Goal: Task Accomplishment & Management: Manage account settings

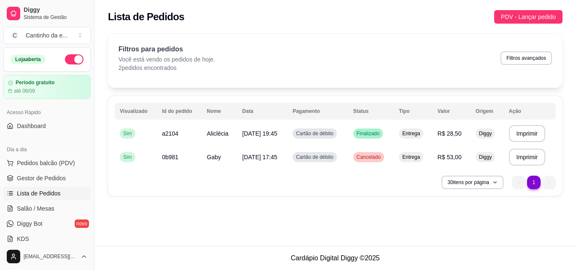
scroll to position [84, 0]
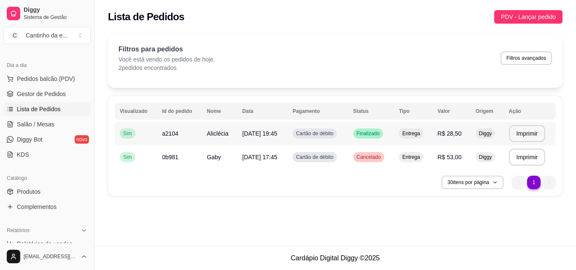
click at [381, 131] on span "Finalizado" at bounding box center [368, 133] width 27 height 7
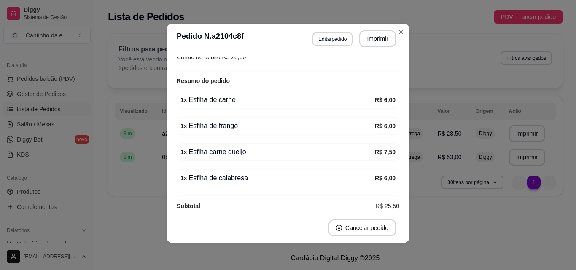
scroll to position [234, 0]
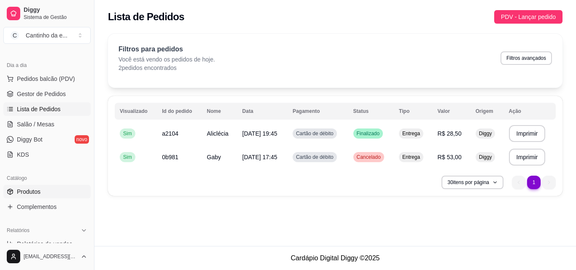
click at [45, 194] on link "Produtos" at bounding box center [46, 191] width 87 height 13
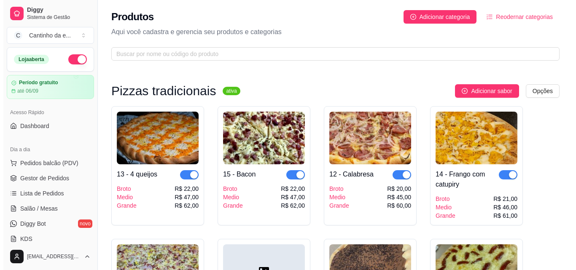
scroll to position [42, 0]
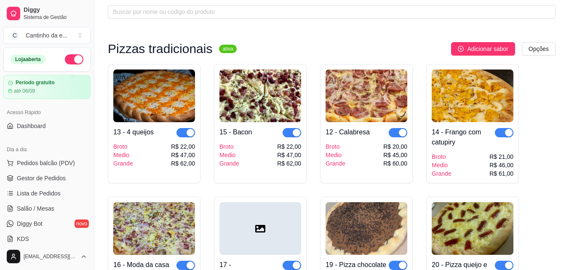
click at [362, 95] on img at bounding box center [367, 96] width 82 height 53
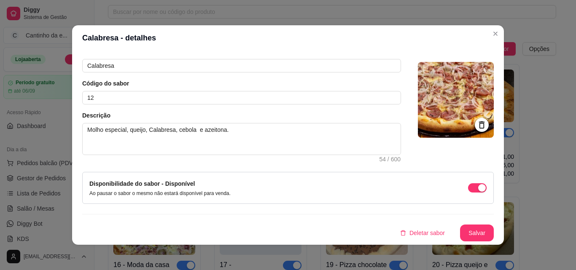
scroll to position [2, 0]
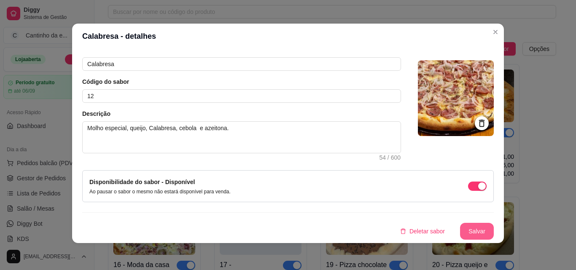
click at [460, 229] on button "Salvar" at bounding box center [477, 231] width 34 height 17
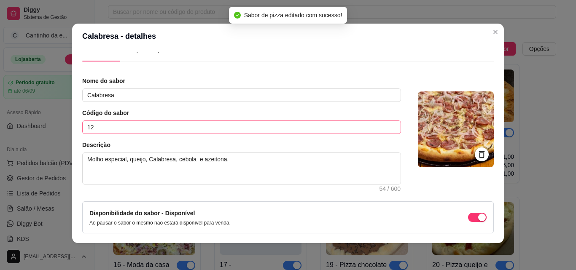
scroll to position [0, 0]
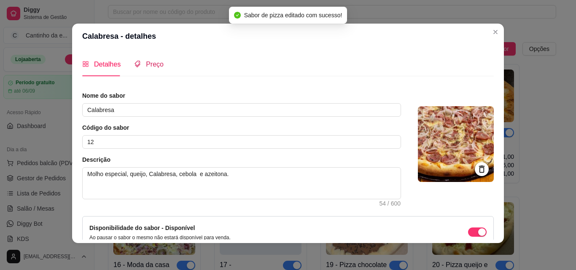
click at [140, 69] on div "Preço" at bounding box center [148, 64] width 29 height 11
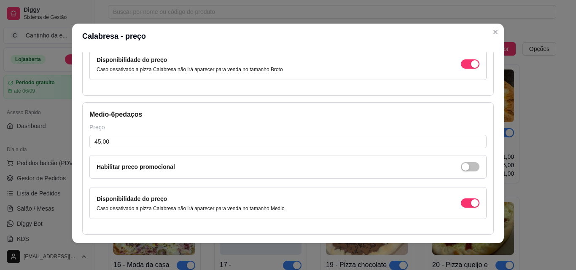
scroll to position [169, 0]
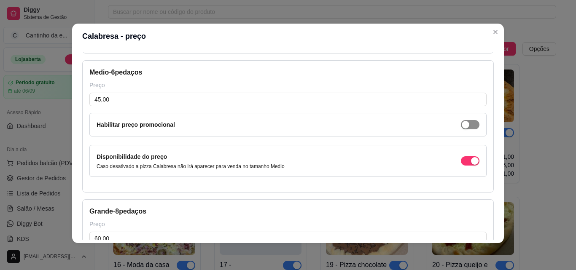
click at [463, 121] on span "button" at bounding box center [470, 124] width 19 height 9
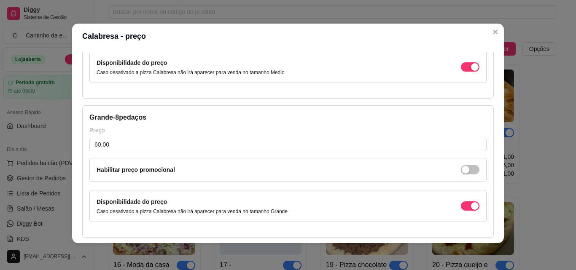
scroll to position [197, 0]
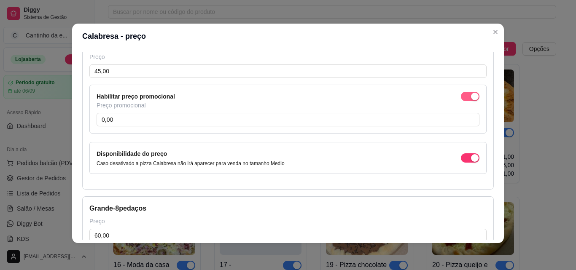
click at [471, 94] on div "button" at bounding box center [475, 97] width 8 height 8
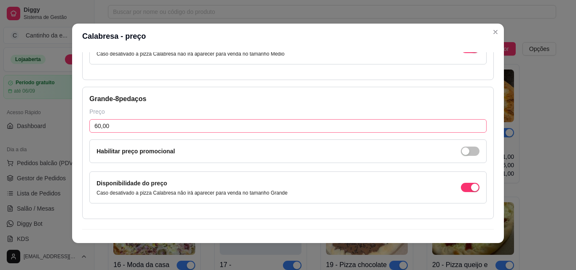
scroll to position [298, 0]
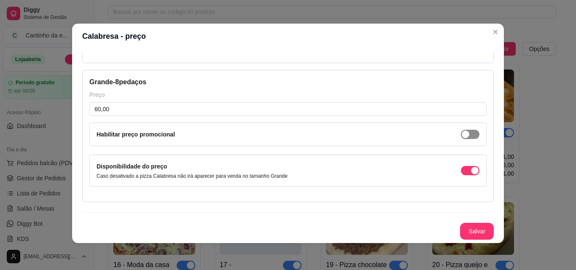
click at [461, 136] on span "button" at bounding box center [470, 134] width 19 height 9
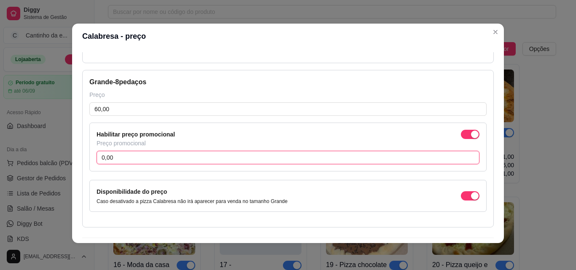
click at [316, 161] on input "0,00" at bounding box center [287, 157] width 383 height 13
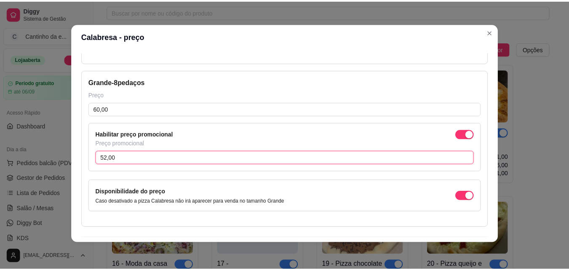
scroll to position [323, 0]
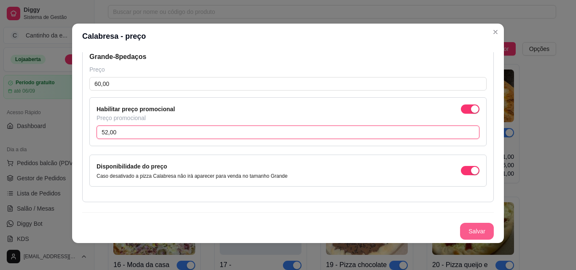
type input "52,00"
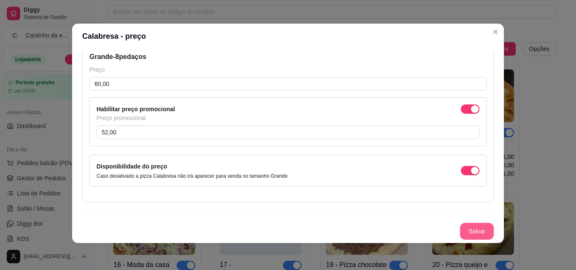
click at [460, 231] on button "Salvar" at bounding box center [477, 231] width 34 height 17
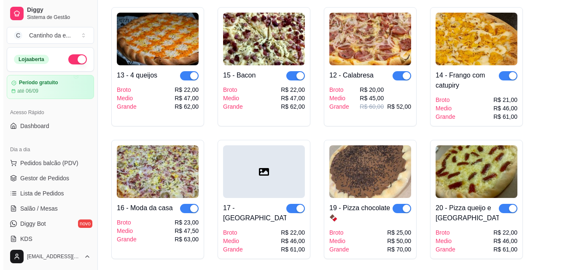
scroll to position [84, 0]
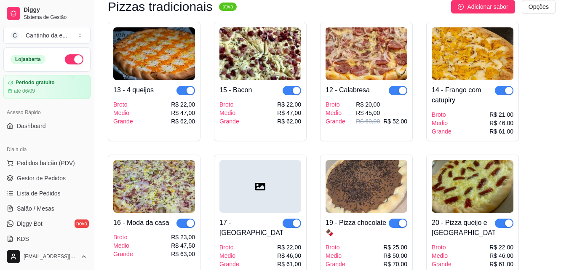
click at [286, 119] on div "R$ 62,00" at bounding box center [289, 121] width 24 height 8
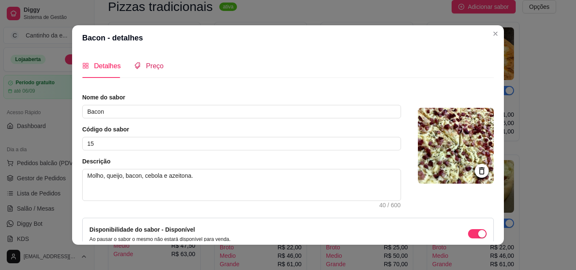
click at [152, 63] on span "Preço" at bounding box center [155, 65] width 18 height 7
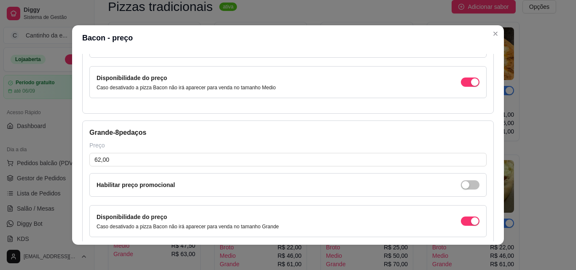
scroll to position [253, 0]
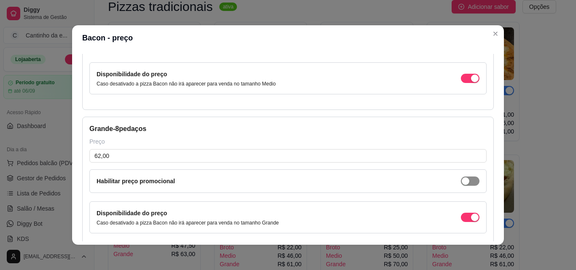
click at [461, 182] on div "button" at bounding box center [465, 181] width 8 height 8
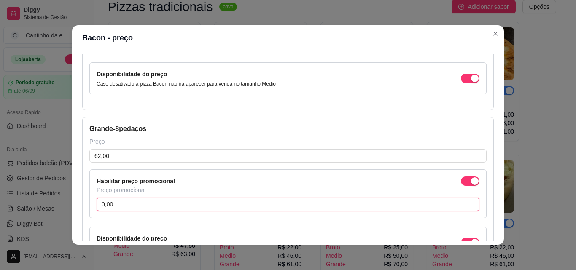
click at [382, 204] on input "0,00" at bounding box center [287, 204] width 383 height 13
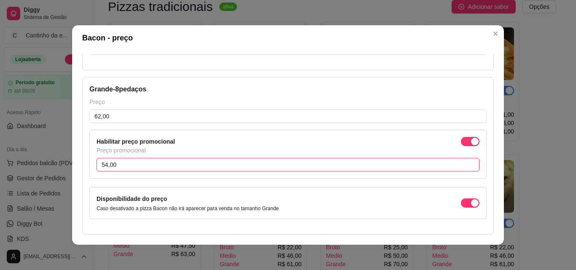
scroll to position [323, 0]
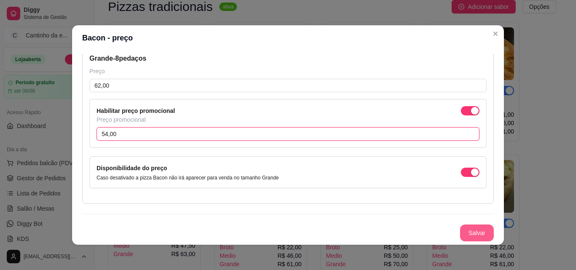
type input "54,00"
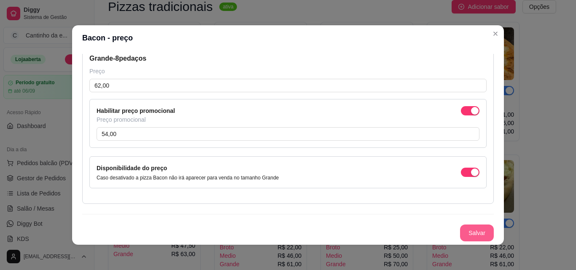
click at [466, 237] on button "Salvar" at bounding box center [477, 233] width 34 height 17
click at [460, 235] on button "Salvar" at bounding box center [476, 233] width 33 height 16
click at [492, 41] on section "Bacon - preço Detalhes Preço Nome do sabor Bacon Código do sabor 15 Descrição M…" at bounding box center [287, 135] width 431 height 220
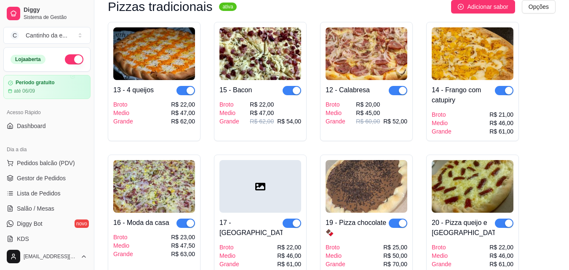
click at [489, 68] on img at bounding box center [473, 53] width 82 height 53
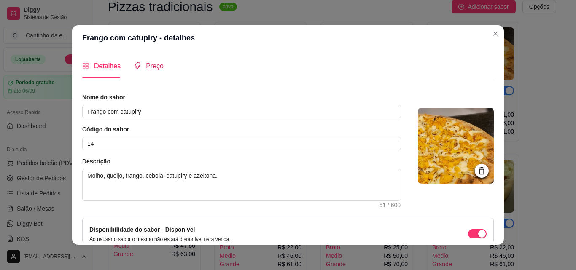
click at [149, 62] on span "Preço" at bounding box center [155, 65] width 18 height 7
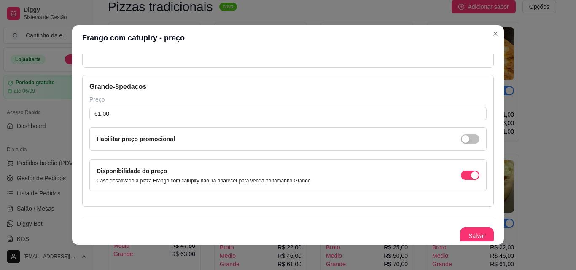
scroll to position [298, 0]
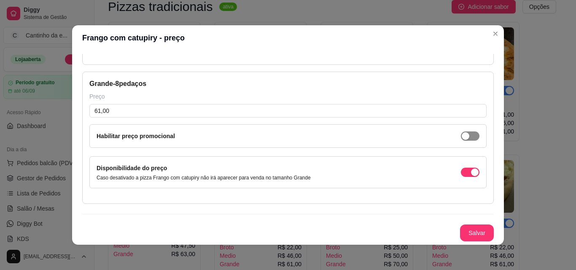
click at [465, 134] on span "button" at bounding box center [470, 135] width 19 height 9
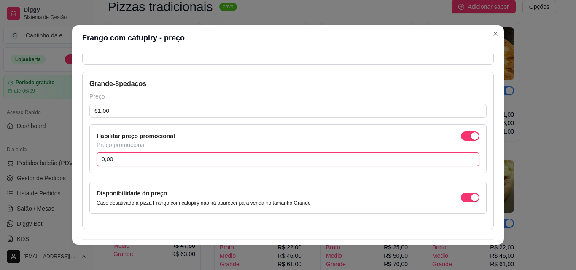
click at [279, 160] on input "0,00" at bounding box center [287, 159] width 383 height 13
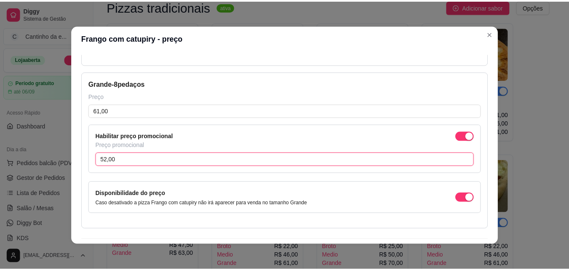
scroll to position [323, 0]
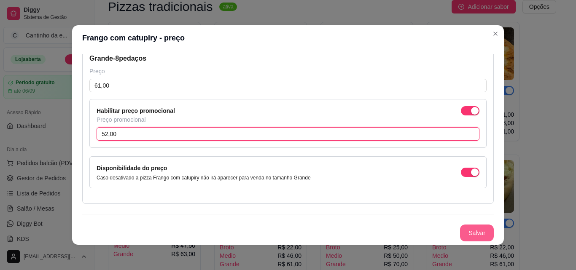
type input "52,00"
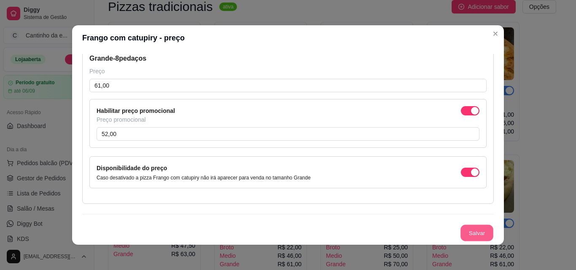
click at [477, 231] on button "Salvar" at bounding box center [476, 233] width 33 height 16
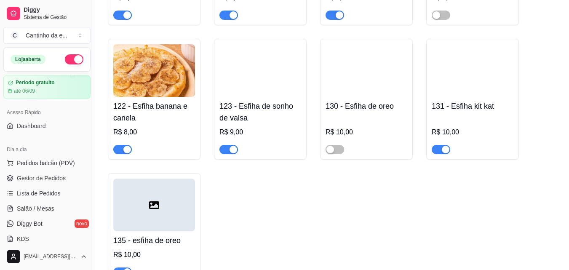
scroll to position [927, 0]
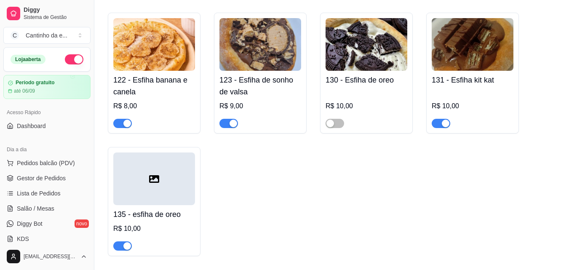
click at [446, 126] on div "button" at bounding box center [446, 124] width 8 height 8
click at [126, 245] on div "button" at bounding box center [127, 246] width 8 height 8
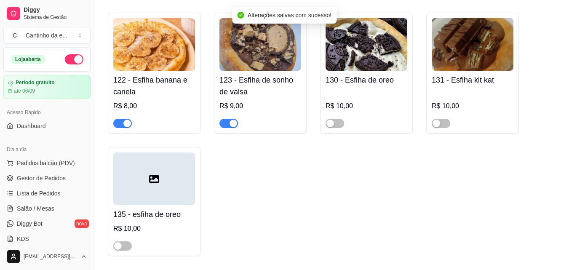
click at [123, 124] on button "button" at bounding box center [122, 123] width 19 height 9
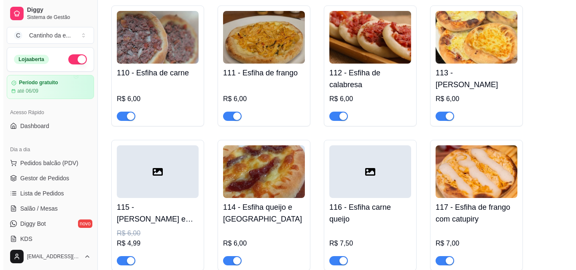
scroll to position [548, 0]
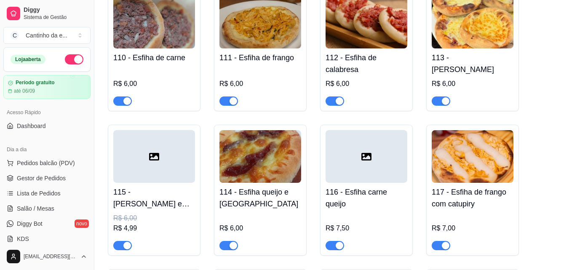
click at [131, 232] on div "R$ 4,99" at bounding box center [154, 228] width 82 height 10
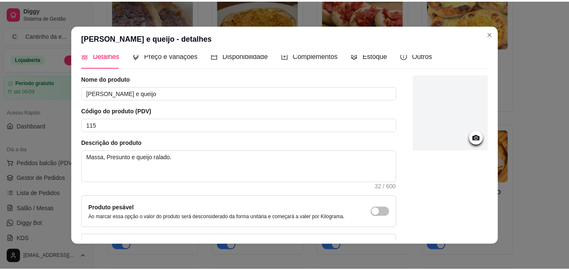
scroll to position [0, 0]
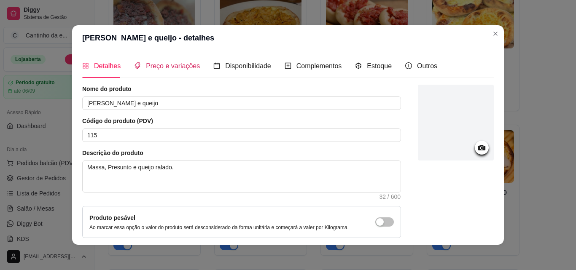
click at [160, 62] on span "Preço e variações" at bounding box center [173, 65] width 54 height 7
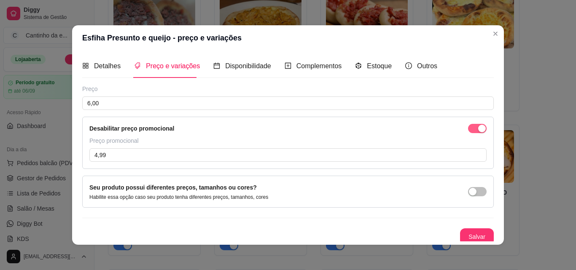
click at [478, 130] on div "button" at bounding box center [482, 129] width 8 height 8
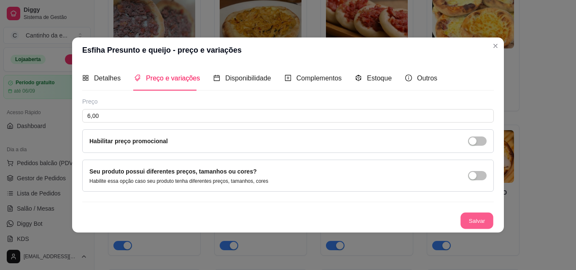
click at [472, 225] on button "Salvar" at bounding box center [476, 220] width 33 height 16
